Goal: Download file/media

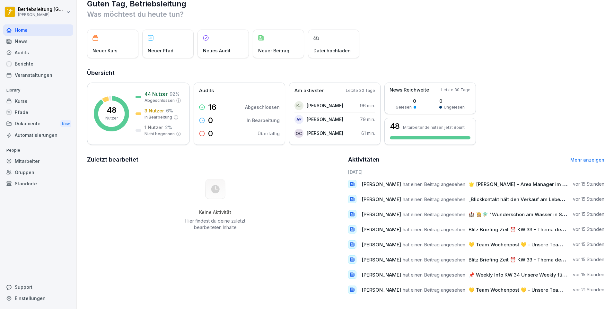
scroll to position [19, 0]
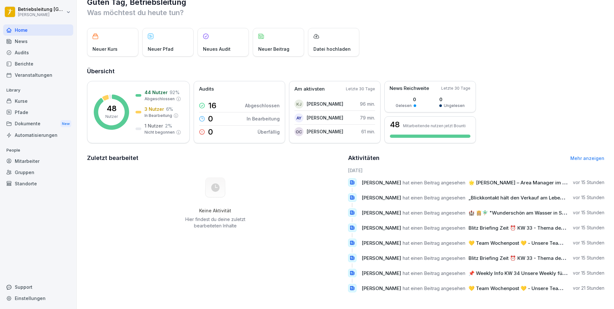
click at [589, 155] on link "Mehr anzeigen" at bounding box center [587, 157] width 34 height 5
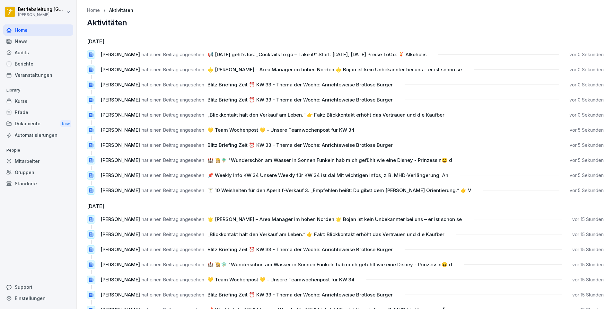
click at [70, 187] on div "Standorte" at bounding box center [38, 183] width 70 height 11
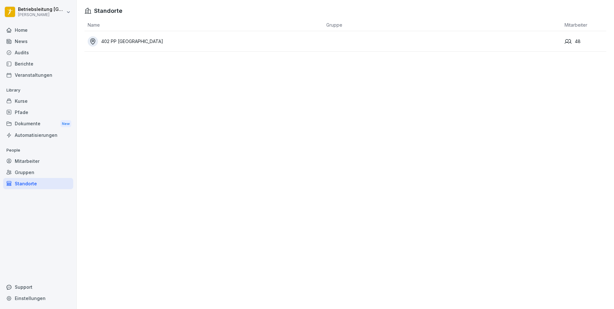
click at [32, 35] on div "Home" at bounding box center [38, 29] width 70 height 11
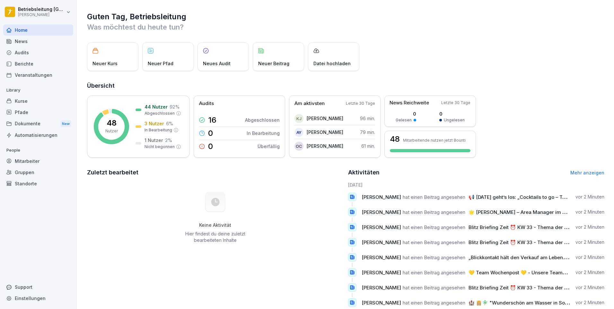
click at [33, 40] on div "News" at bounding box center [38, 41] width 70 height 11
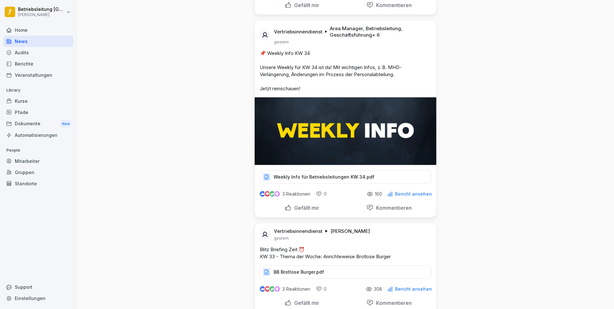
scroll to position [385, 0]
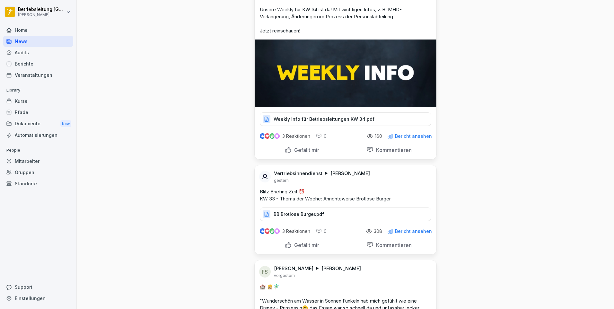
click at [301, 117] on p "Weekly Info für Betriebsleitungen KW 34.pdf" at bounding box center [323, 119] width 101 height 6
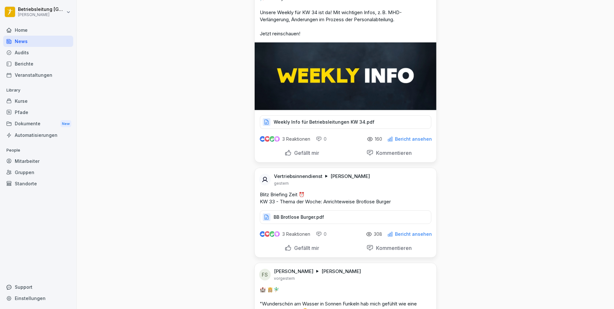
scroll to position [353, 0]
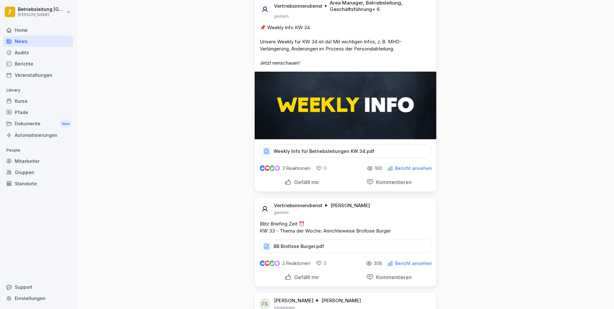
click at [308, 148] on p "Weekly Info für Betriebsleitungen KW 34.pdf" at bounding box center [323, 151] width 101 height 6
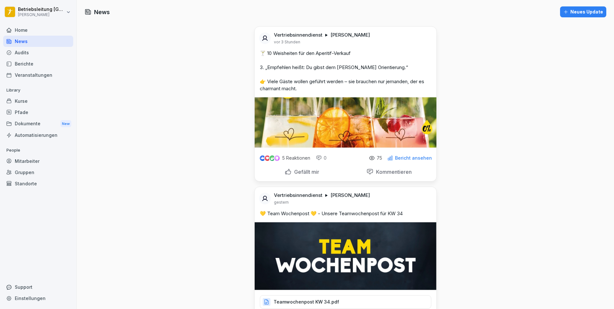
scroll to position [96, 0]
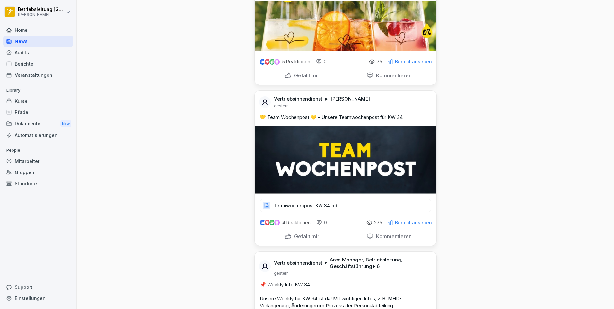
click at [296, 204] on p "Teamwochenpost KW 34.pdf" at bounding box center [305, 205] width 65 height 6
click at [35, 35] on div "Home" at bounding box center [38, 29] width 70 height 11
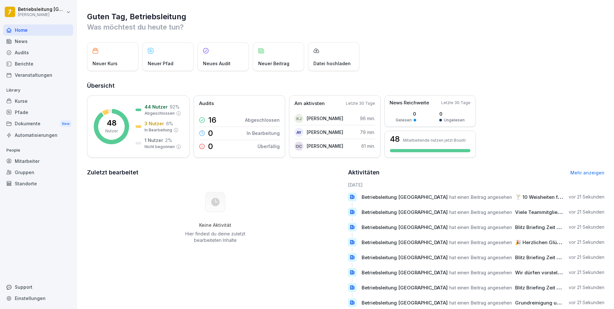
click at [36, 40] on div "News" at bounding box center [38, 41] width 70 height 11
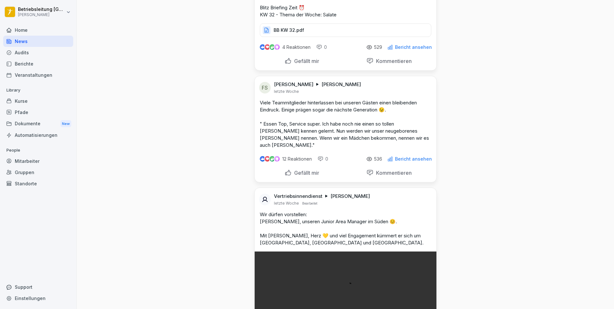
scroll to position [4172, 0]
